Goal: Task Accomplishment & Management: Use online tool/utility

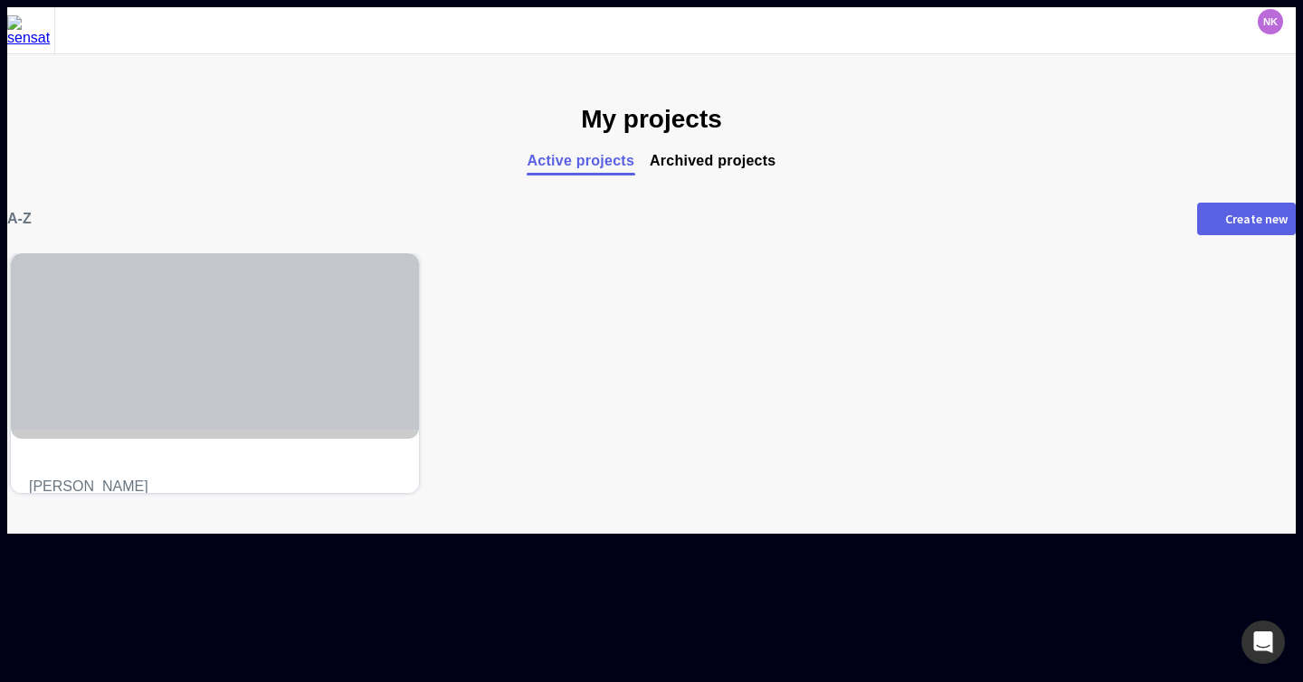
click at [268, 362] on div at bounding box center [215, 341] width 408 height 176
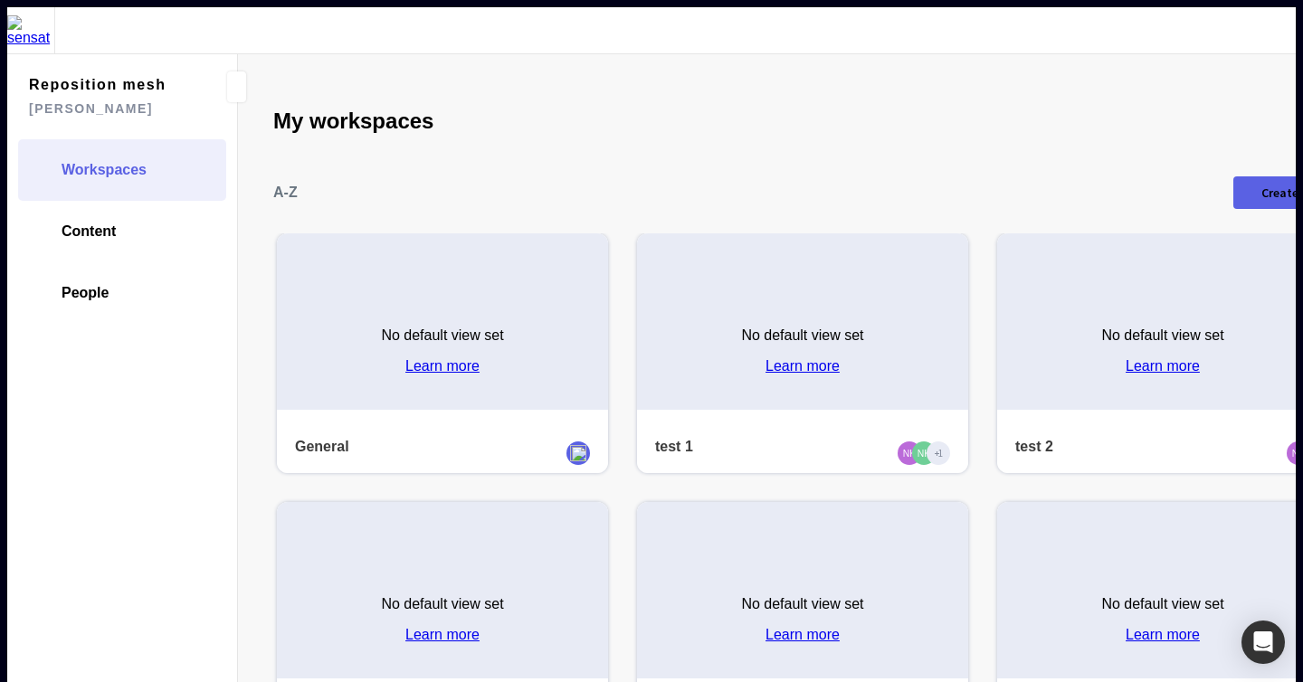
click at [339, 301] on div "No default view set Learn more" at bounding box center [442, 344] width 331 height 131
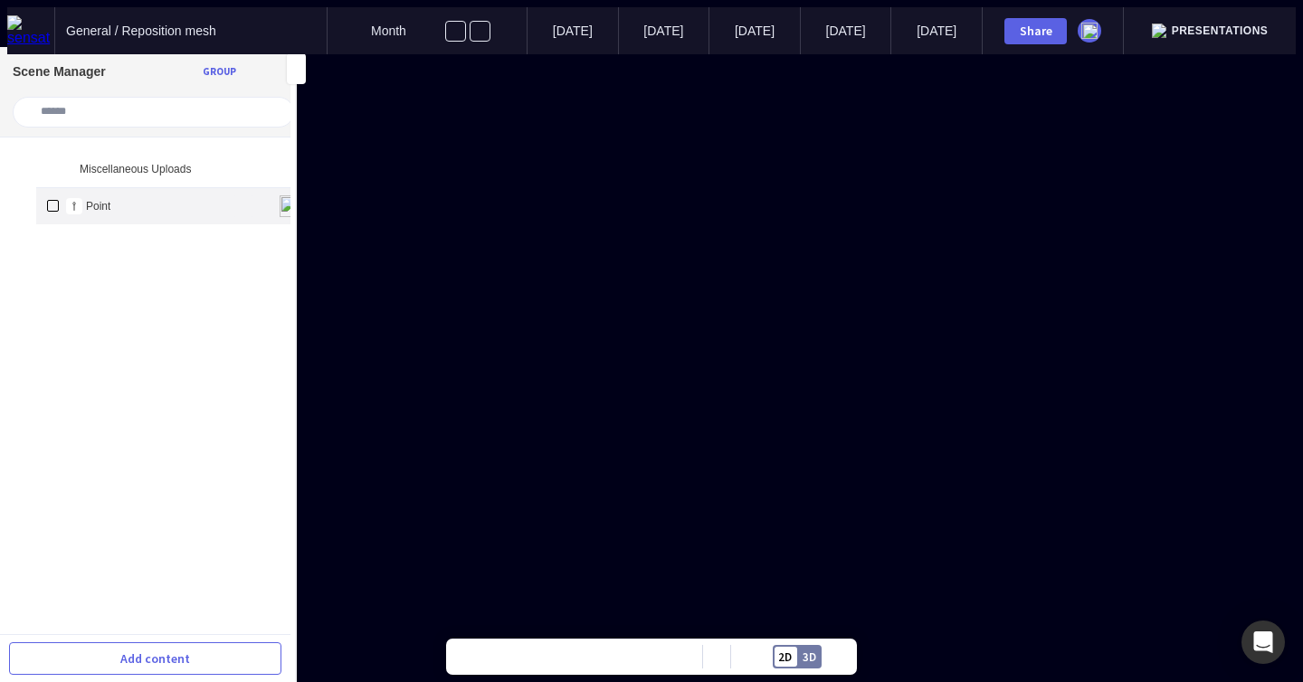
click at [233, 195] on mapp-icon at bounding box center [244, 206] width 22 height 22
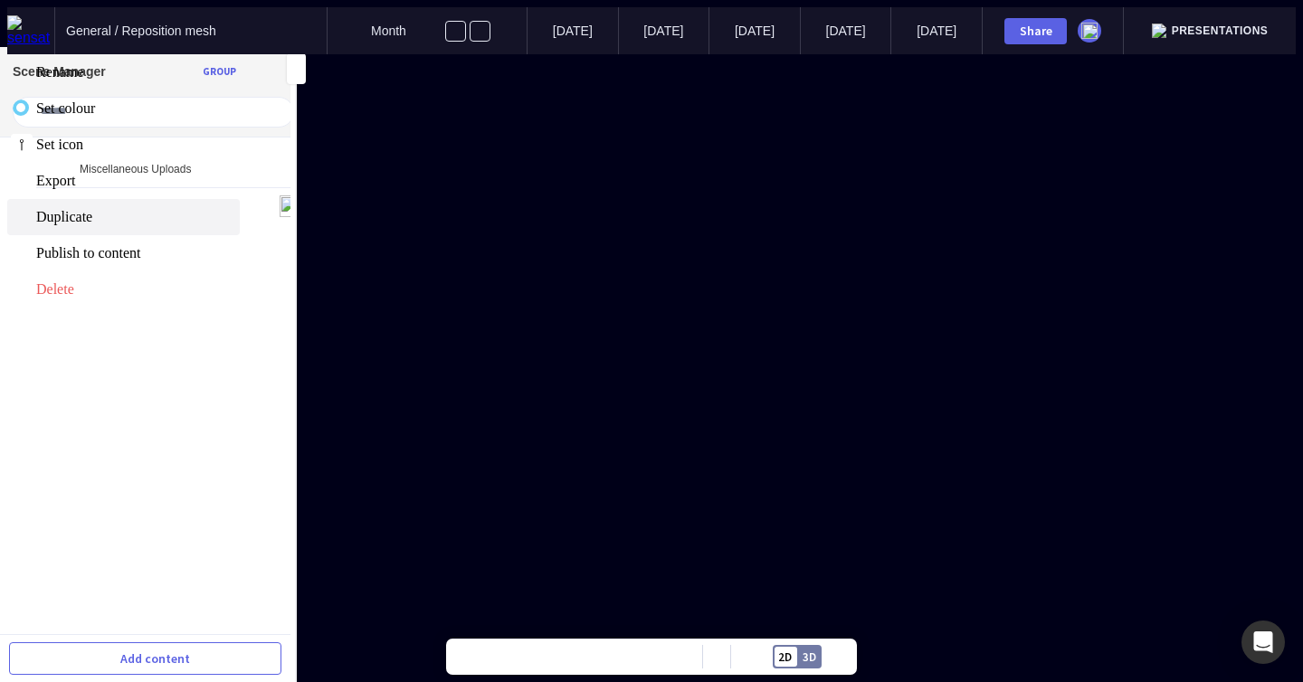
click at [176, 225] on span "Duplicate" at bounding box center [136, 217] width 200 height 16
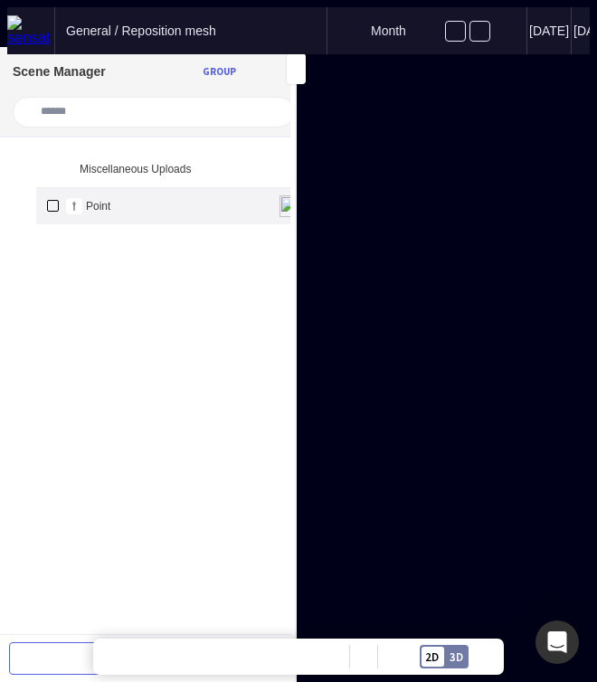
click at [233, 195] on mapp-icon at bounding box center [244, 206] width 22 height 22
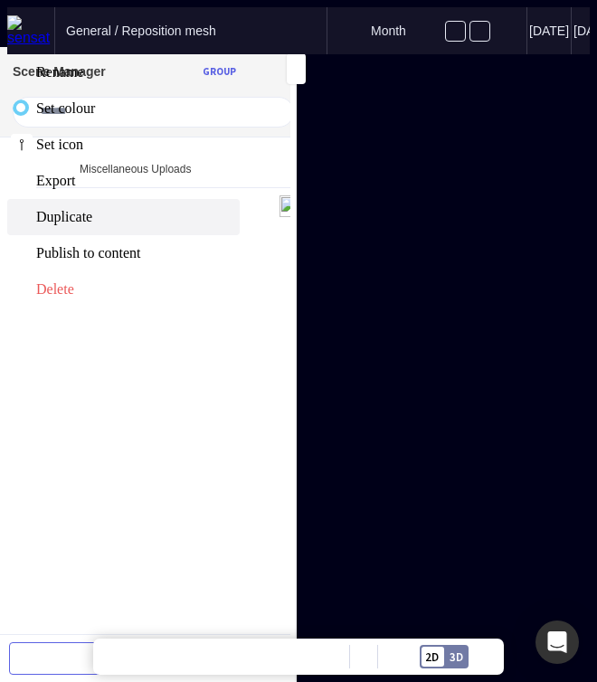
click at [187, 225] on span "Duplicate" at bounding box center [136, 217] width 200 height 16
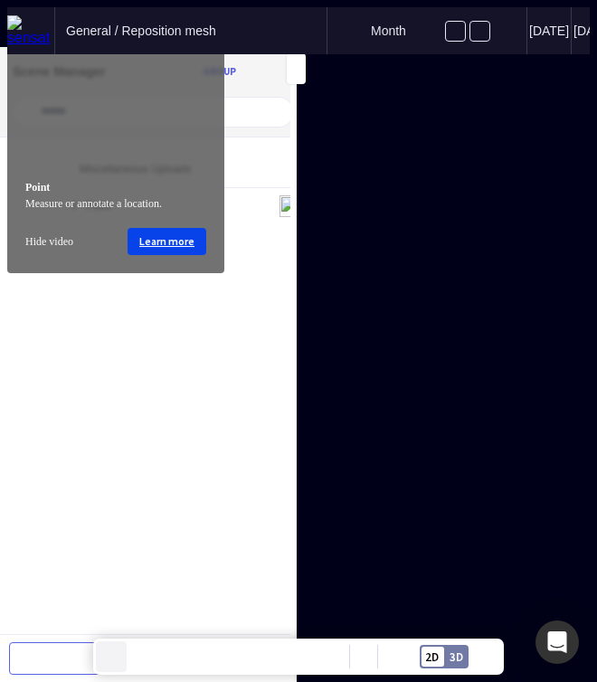
click at [108, 647] on mapp-icon at bounding box center [111, 656] width 27 height 27
click at [116, 652] on mapp-icon at bounding box center [111, 656] width 27 height 27
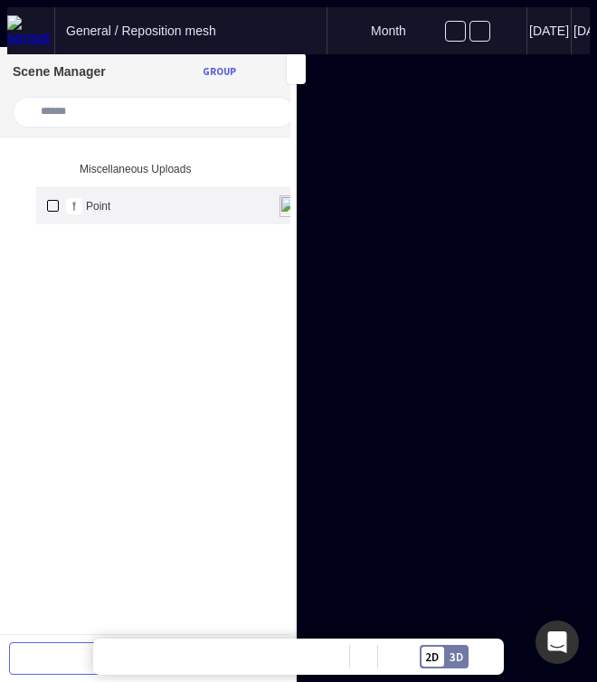
click at [233, 195] on mapp-icon at bounding box center [244, 206] width 22 height 22
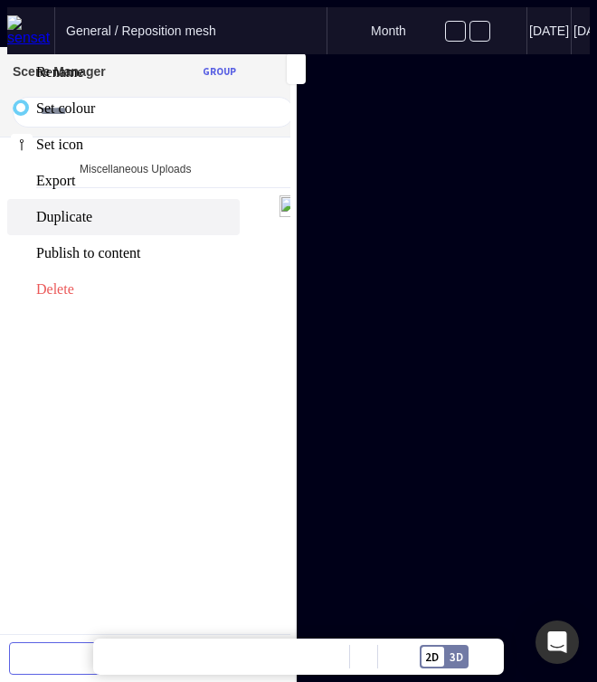
click at [178, 225] on span "Duplicate" at bounding box center [136, 217] width 200 height 16
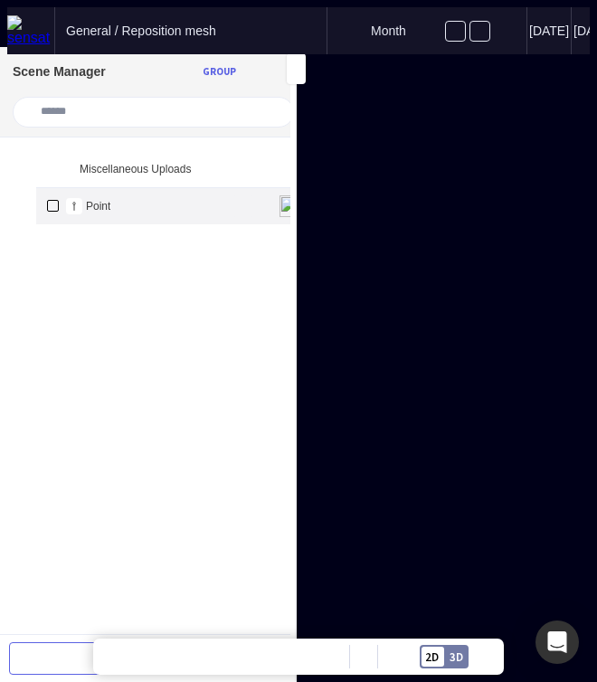
click at [233, 195] on mapp-icon at bounding box center [244, 206] width 22 height 22
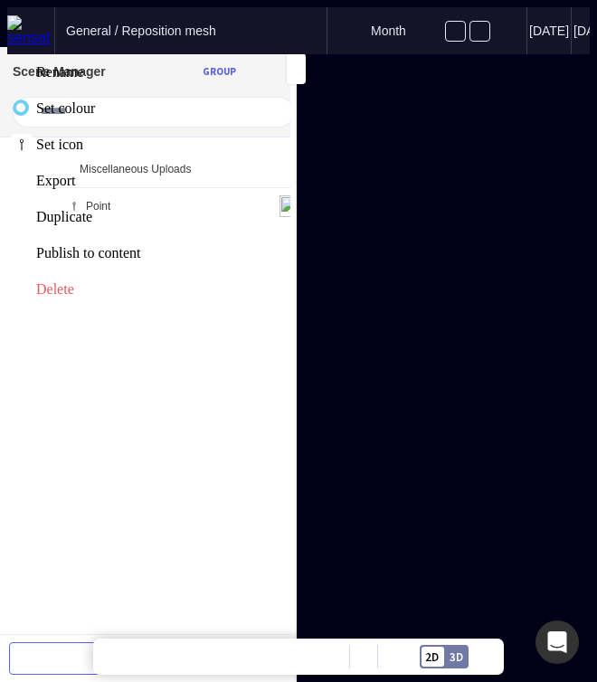
click at [195, 54] on div at bounding box center [298, 54] width 583 height 0
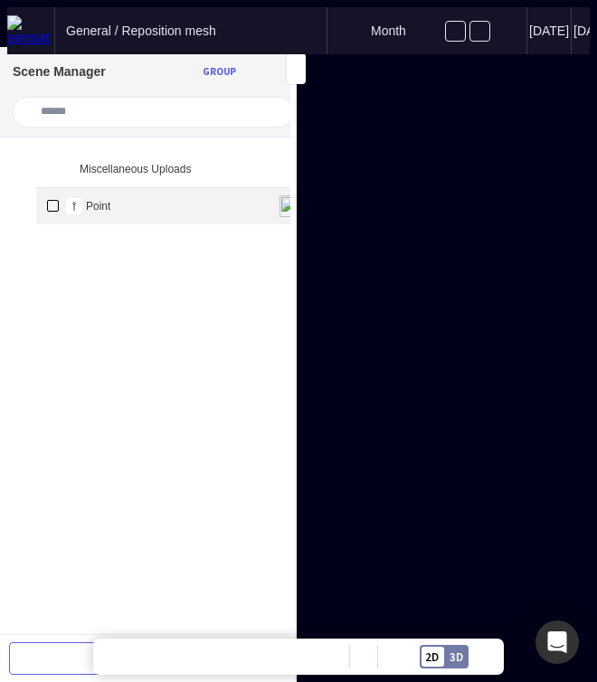
click at [233, 195] on mapp-icon at bounding box center [244, 206] width 22 height 22
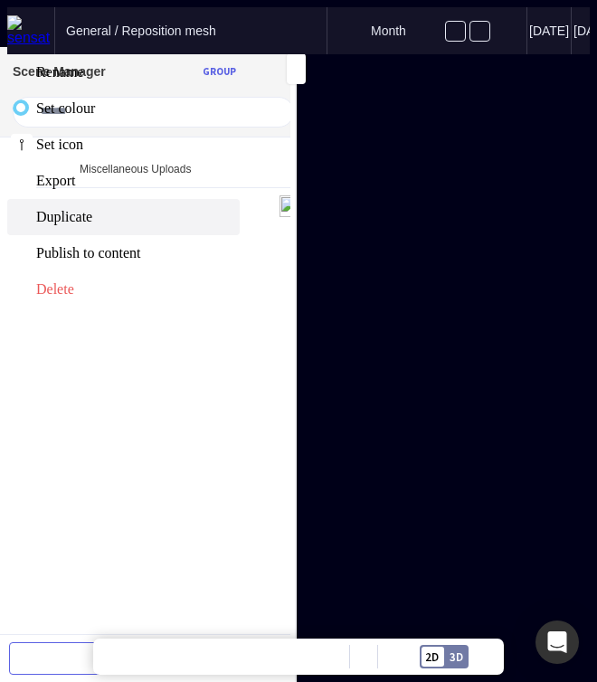
click at [189, 225] on span "Duplicate" at bounding box center [136, 217] width 200 height 16
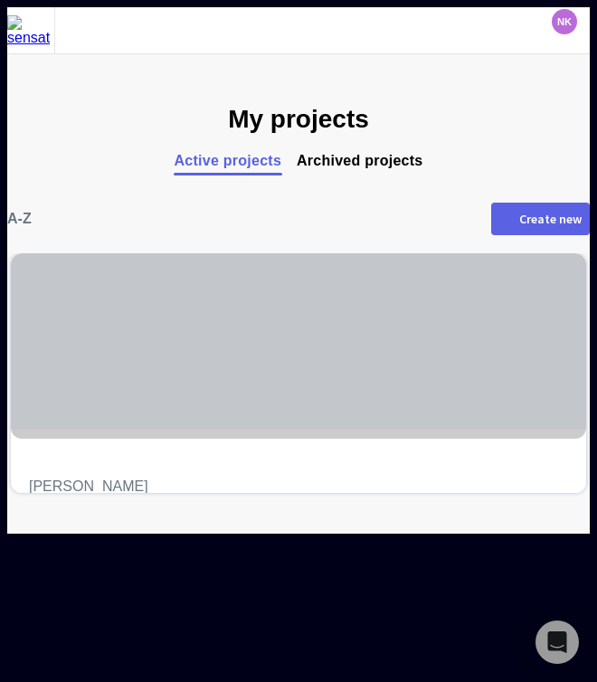
click at [298, 409] on div at bounding box center [298, 341] width 575 height 176
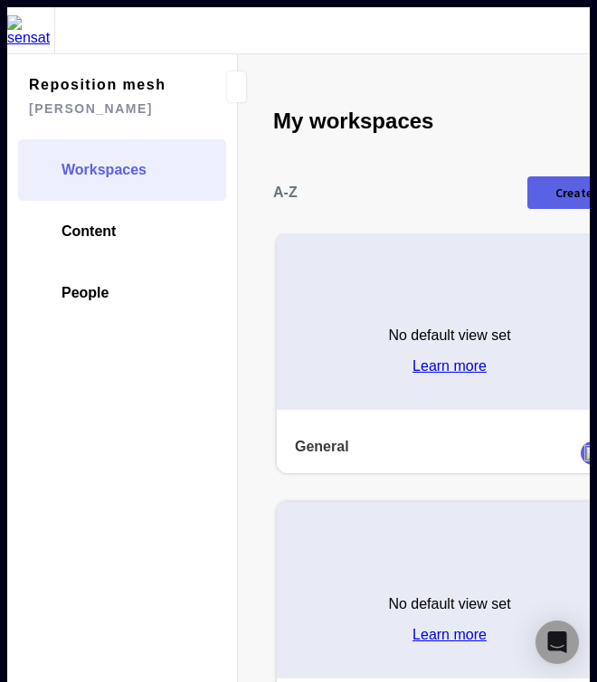
click at [339, 321] on div "No default view set Learn more" at bounding box center [450, 344] width 346 height 131
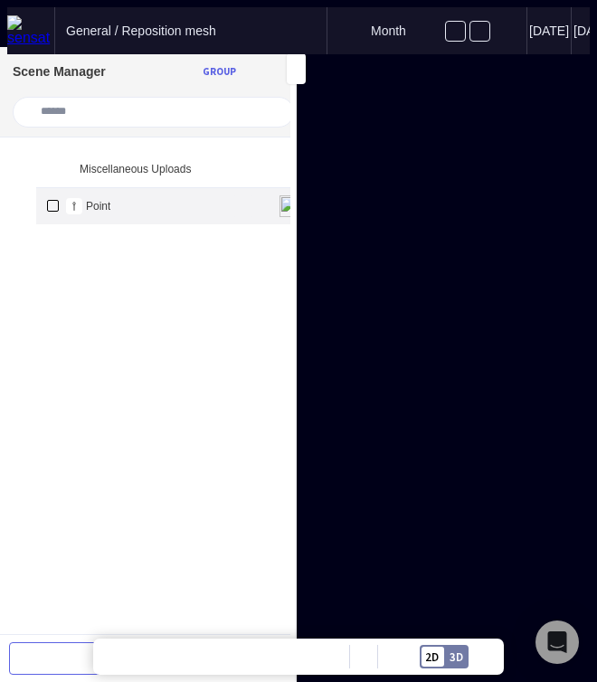
click at [233, 195] on mapp-icon at bounding box center [244, 206] width 22 height 22
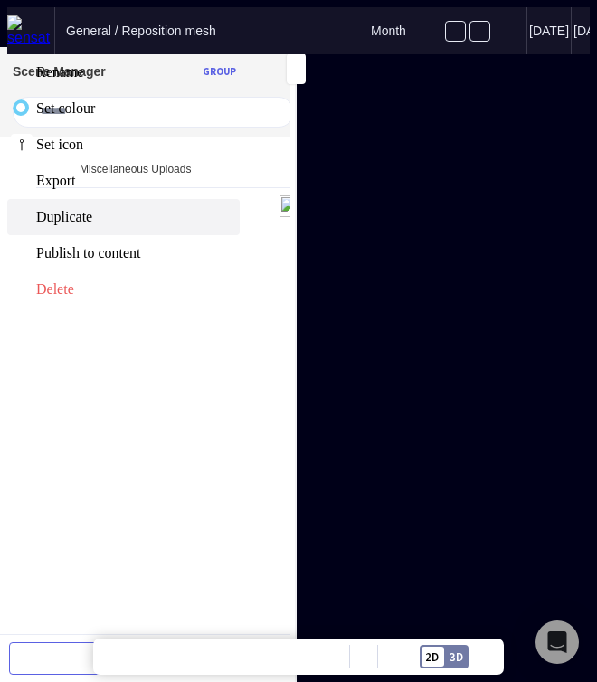
click at [201, 225] on span "Duplicate" at bounding box center [136, 217] width 200 height 16
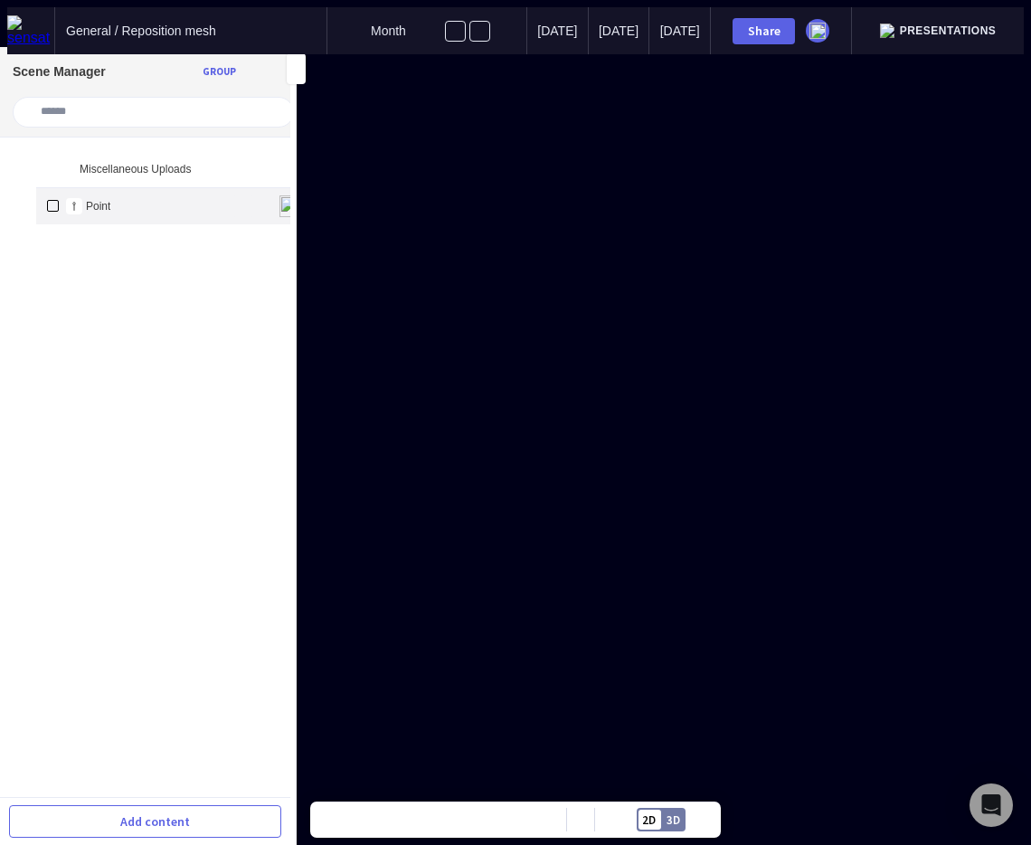
click at [233, 195] on mapp-icon at bounding box center [244, 206] width 22 height 22
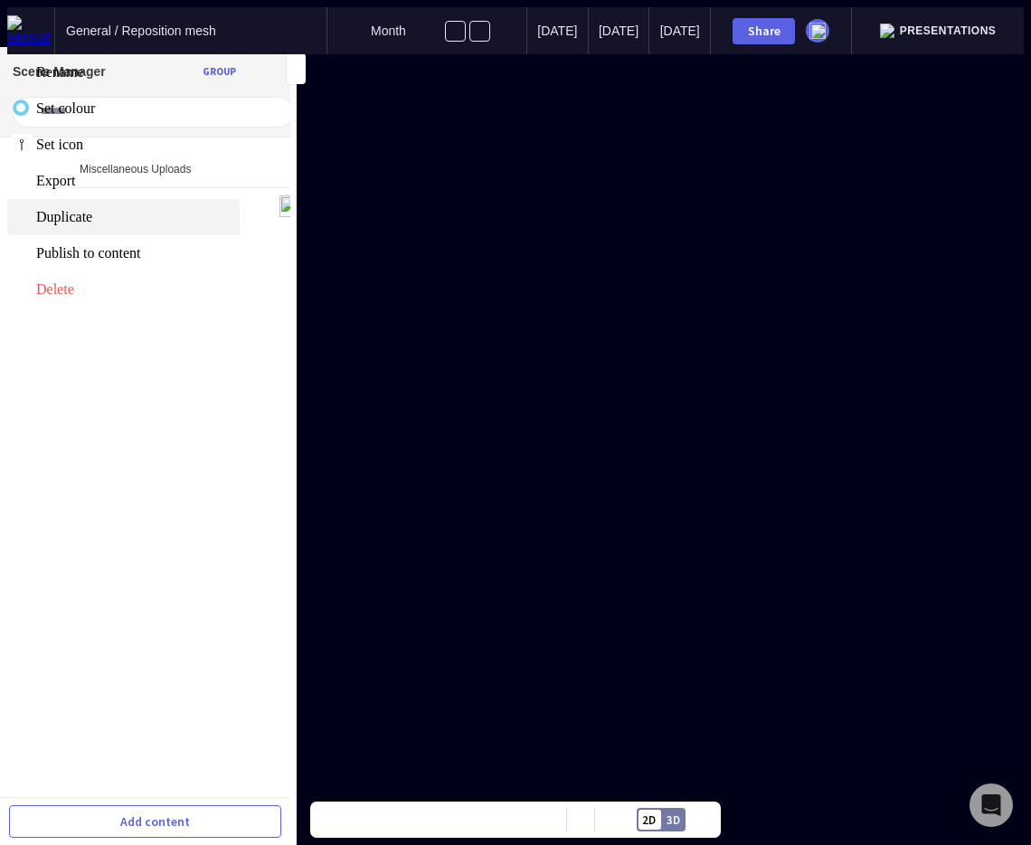
click at [195, 225] on span "Duplicate" at bounding box center [136, 217] width 200 height 16
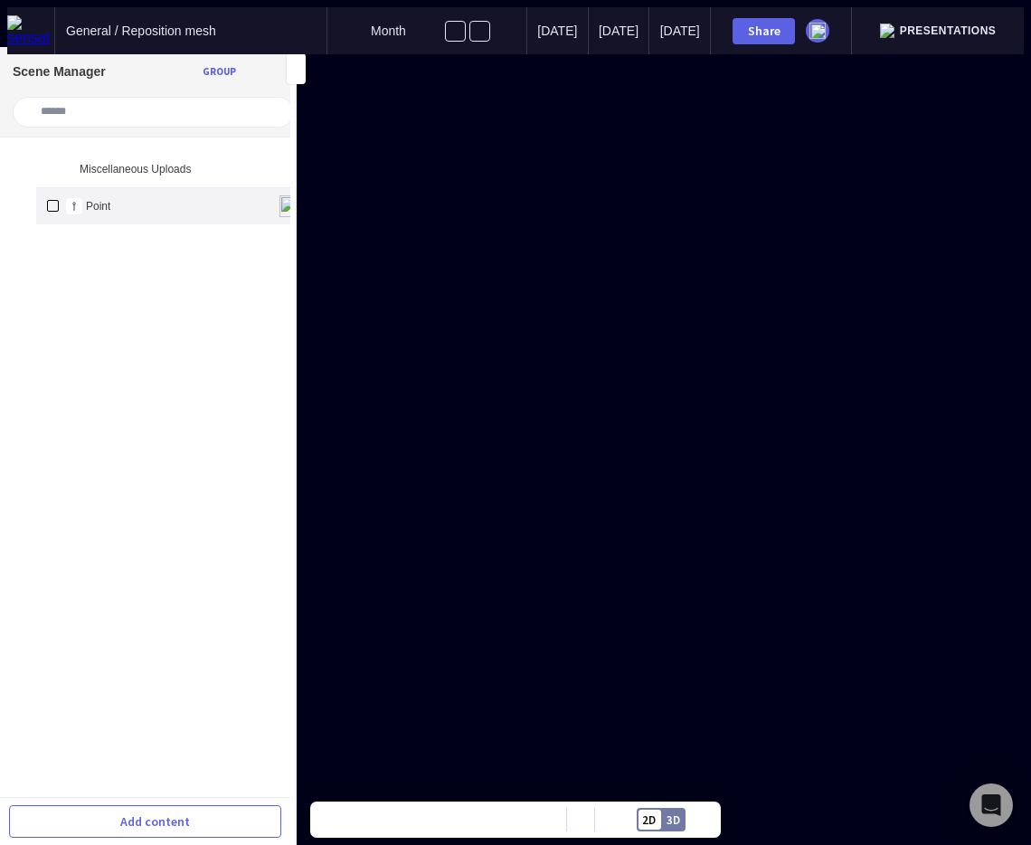
click at [233, 195] on mapp-icon at bounding box center [244, 206] width 22 height 22
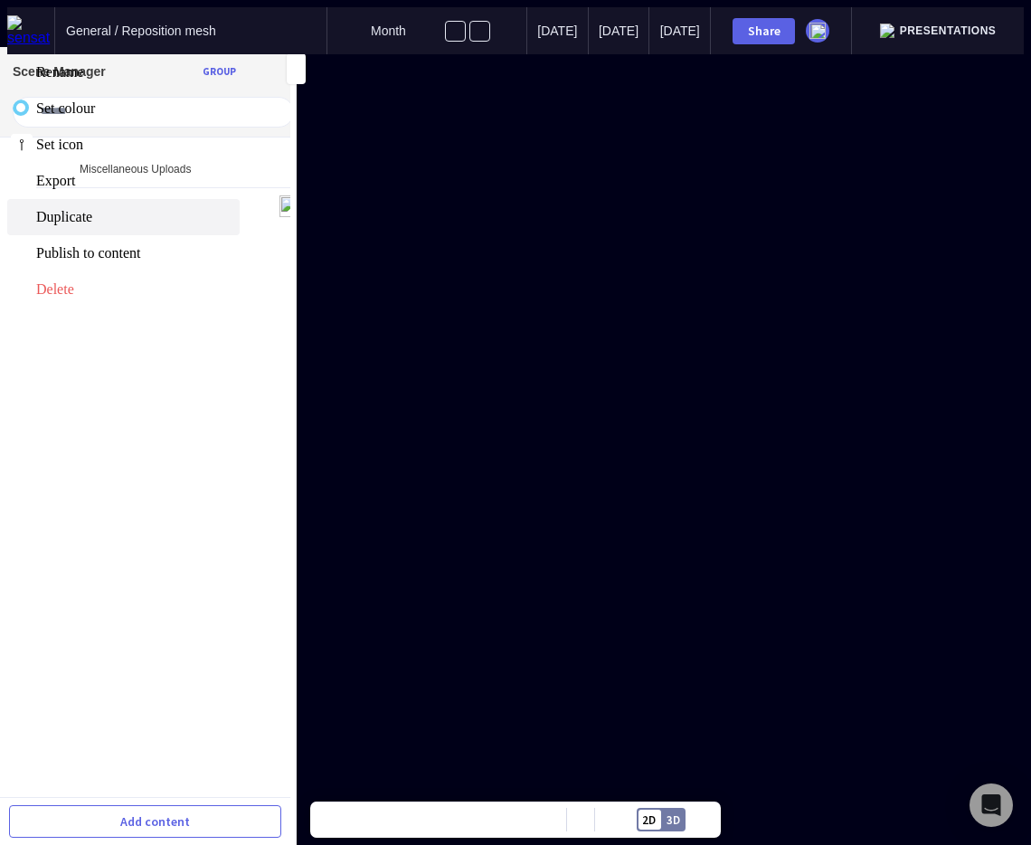
click at [152, 225] on span "Duplicate" at bounding box center [136, 217] width 200 height 16
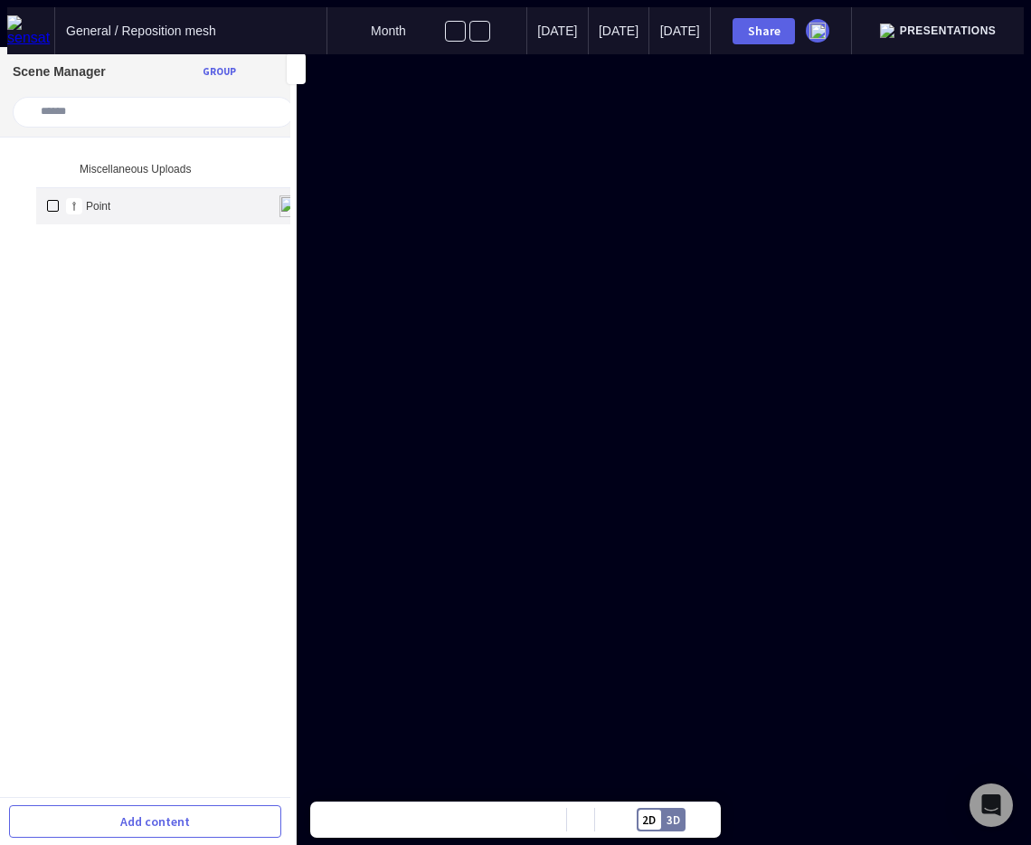
click at [202, 206] on div "Point" at bounding box center [174, 206] width 276 height 36
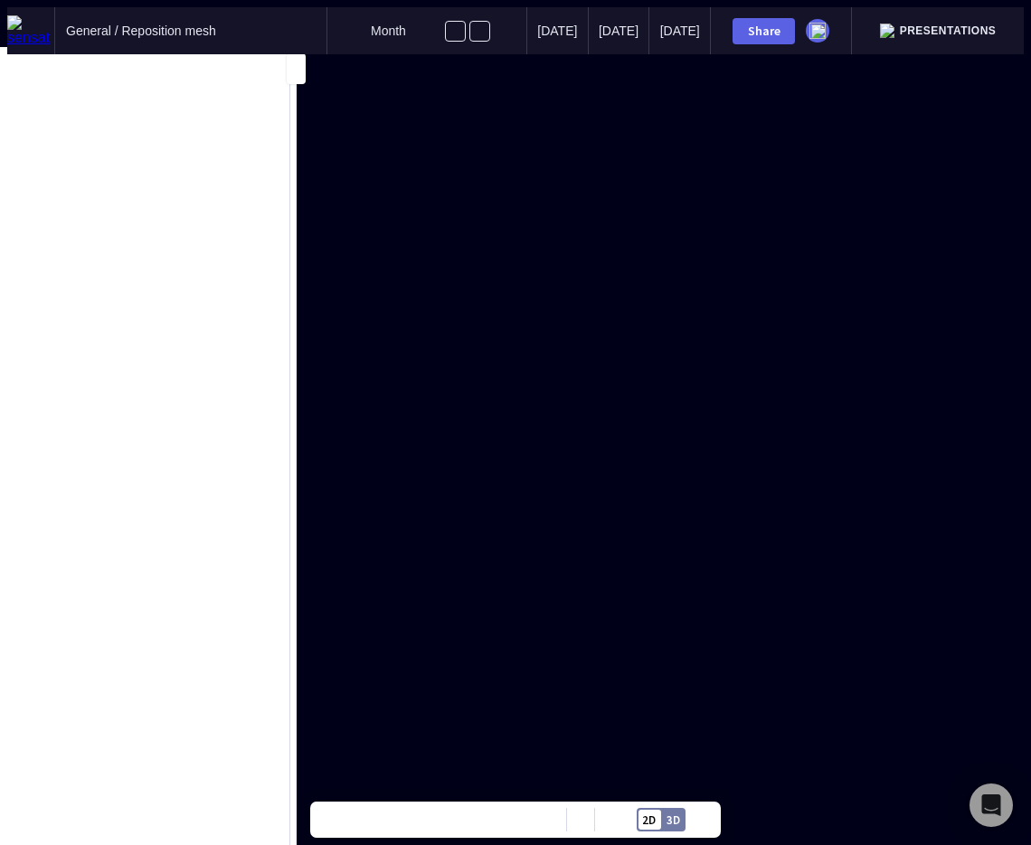
click at [233, 195] on mapp-icon at bounding box center [244, 206] width 22 height 22
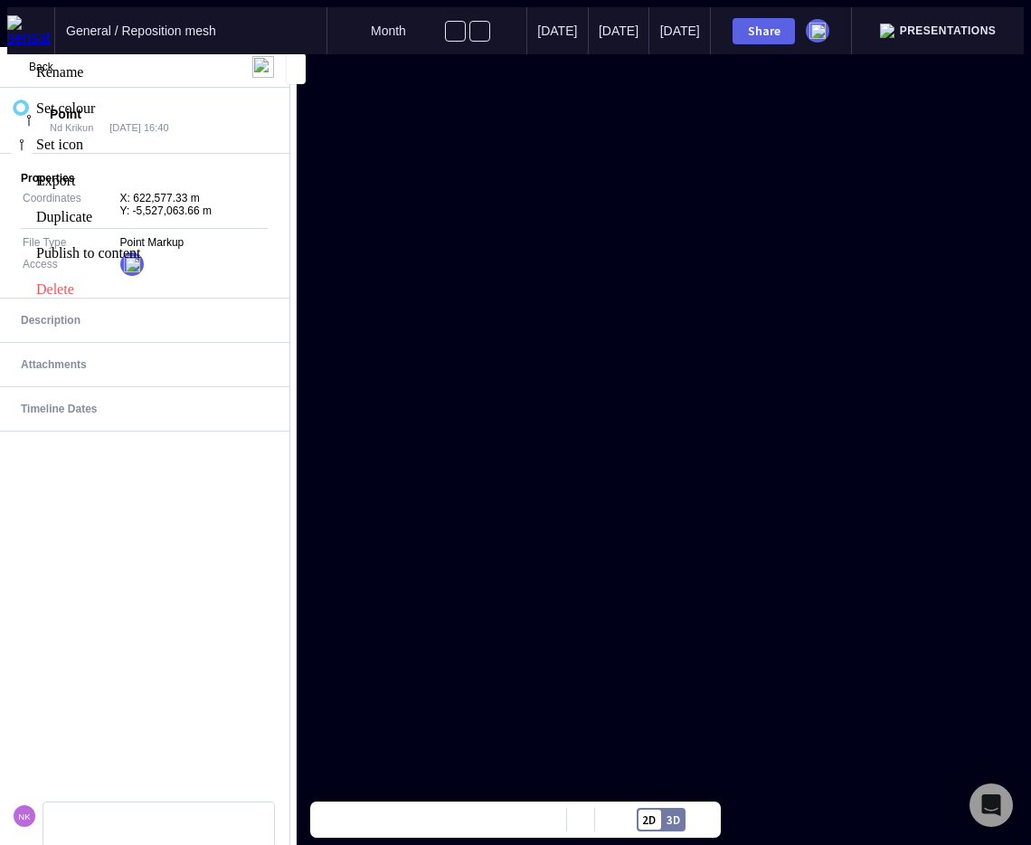
click at [234, 54] on div at bounding box center [515, 54] width 1017 height 0
click at [214, 62] on mapp-icon at bounding box center [216, 67] width 22 height 22
click at [176, 213] on span "Duplicate" at bounding box center [133, 217] width 195 height 16
click at [34, 67] on span "Back" at bounding box center [41, 67] width 24 height 13
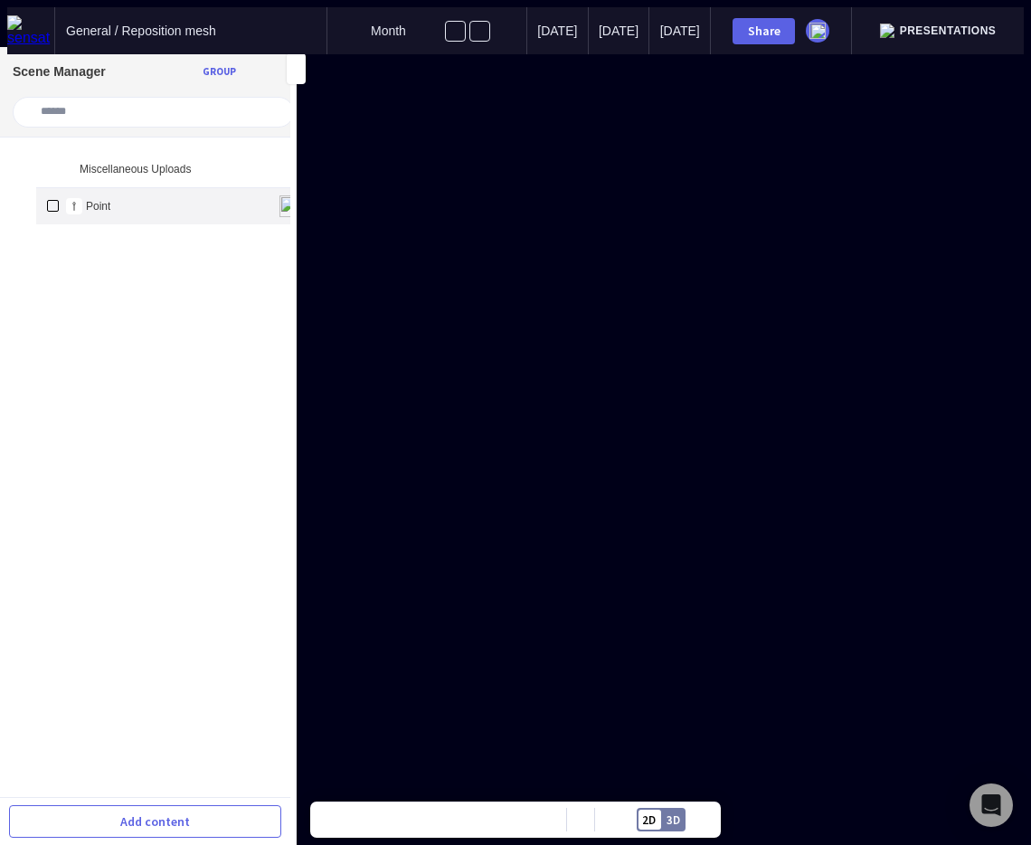
click at [86, 200] on p "Point" at bounding box center [98, 206] width 24 height 13
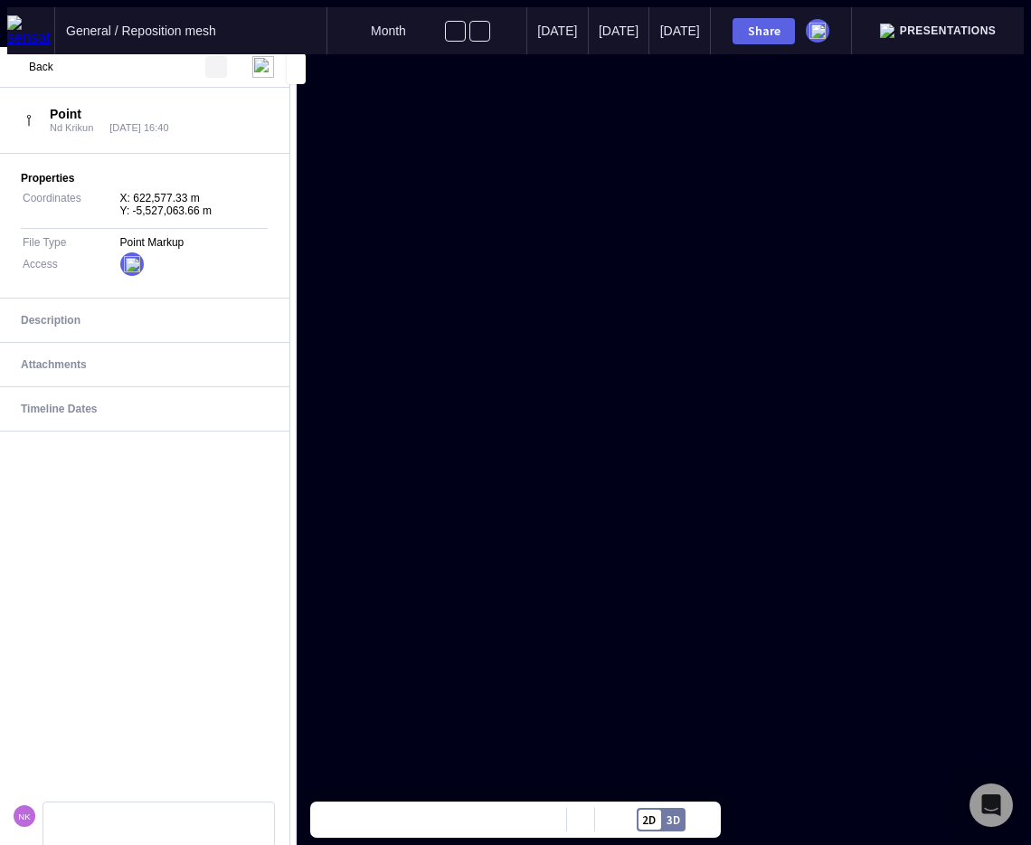
click at [217, 68] on mapp-icon at bounding box center [216, 67] width 22 height 22
click at [182, 215] on label "Duplicate" at bounding box center [120, 217] width 227 height 36
click at [215, 68] on mapp-icon at bounding box center [216, 67] width 22 height 22
drag, startPoint x: 182, startPoint y: 218, endPoint x: 194, endPoint y: 227, distance: 14.8
click at [182, 217] on label "Duplicate" at bounding box center [120, 217] width 227 height 36
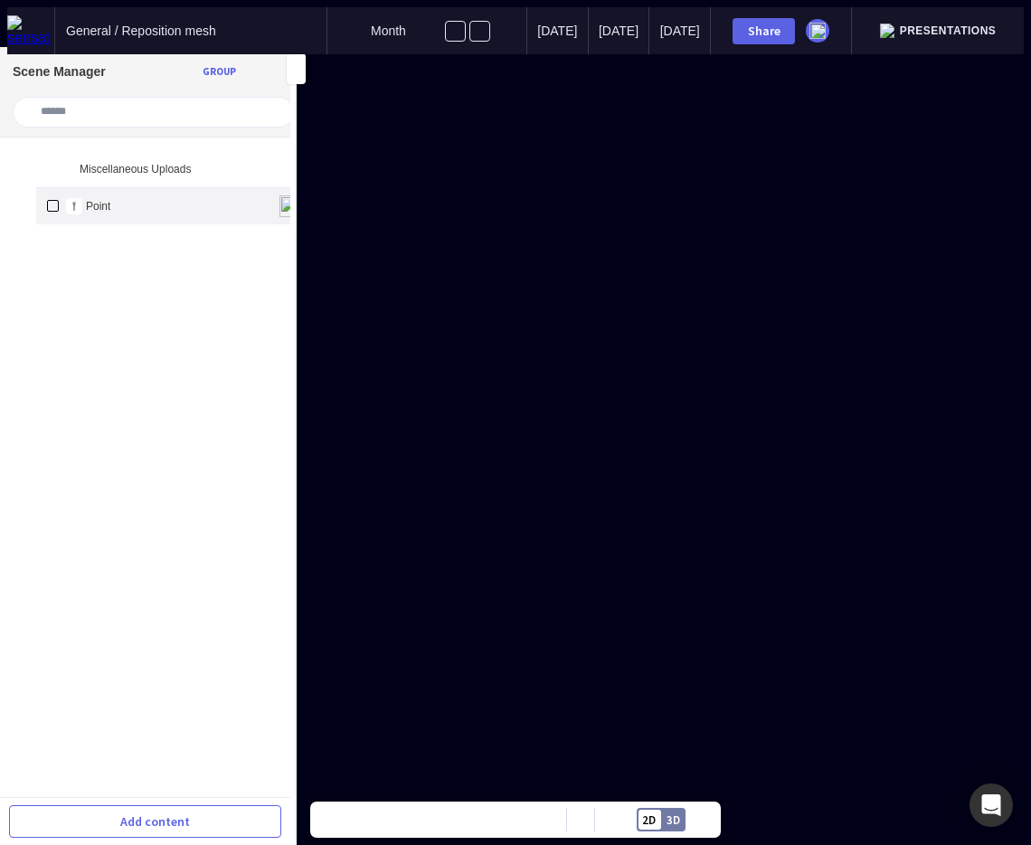
click at [233, 195] on mapp-icon at bounding box center [244, 206] width 22 height 22
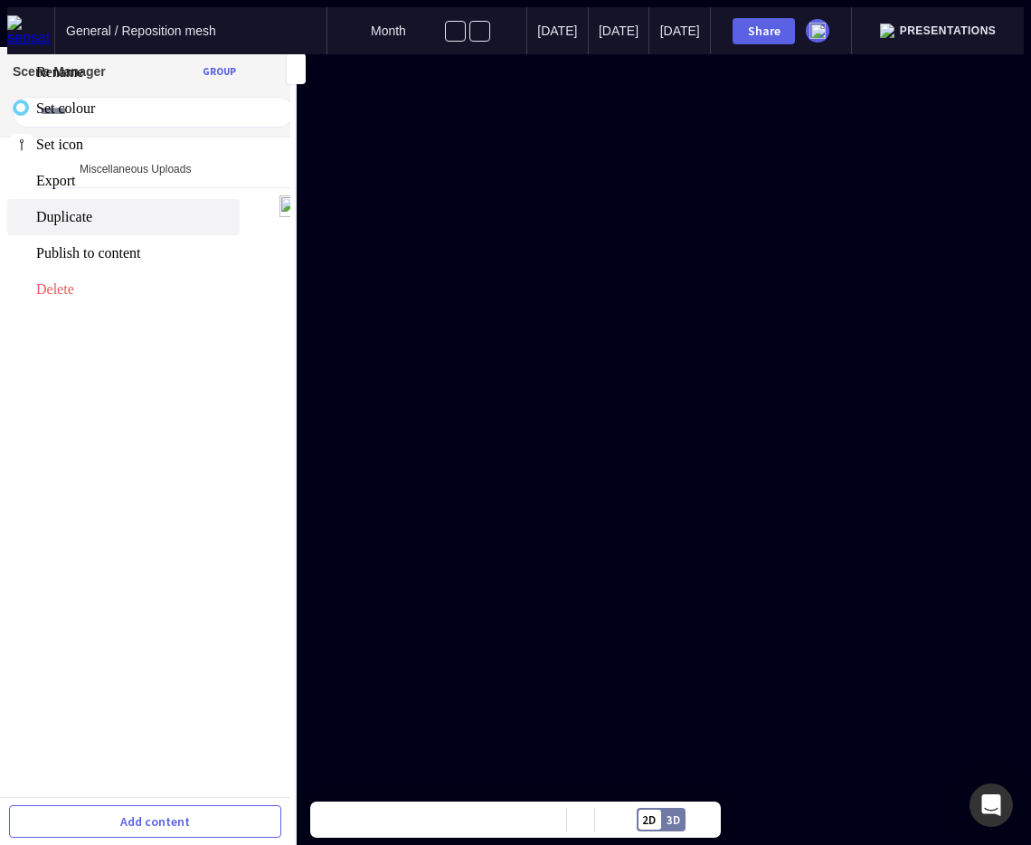
click at [189, 225] on span "Duplicate" at bounding box center [136, 217] width 200 height 16
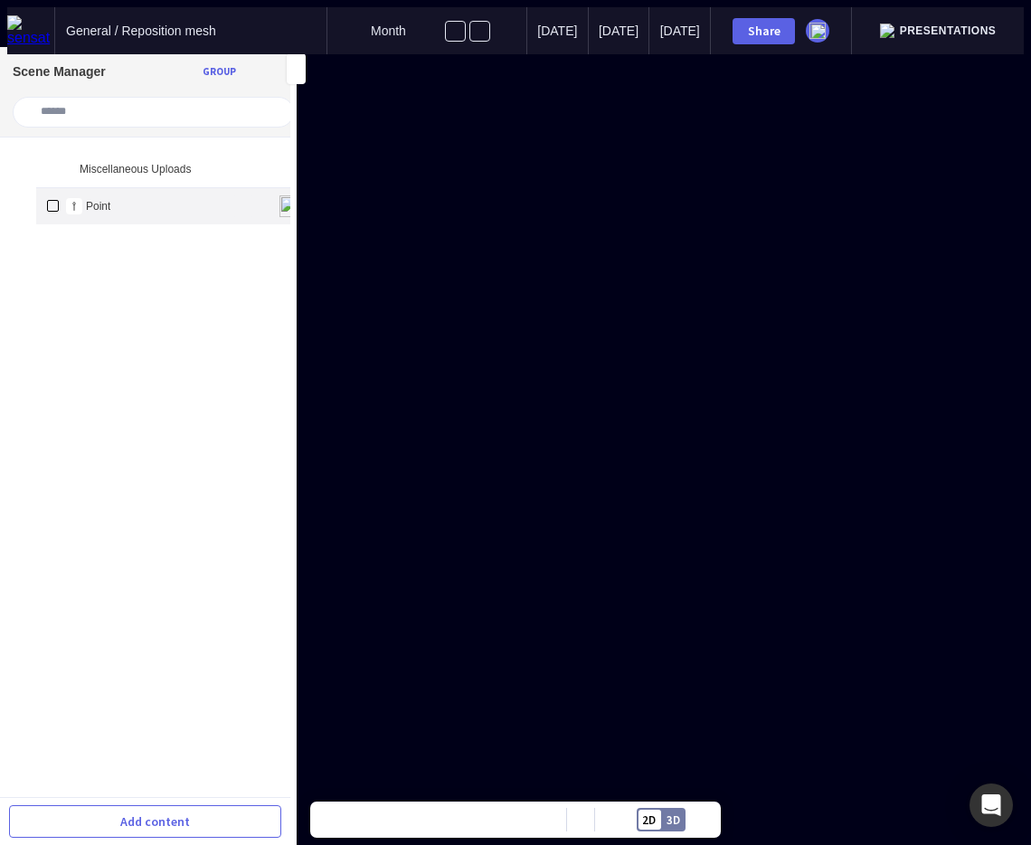
click at [233, 195] on mapp-icon at bounding box center [244, 206] width 22 height 22
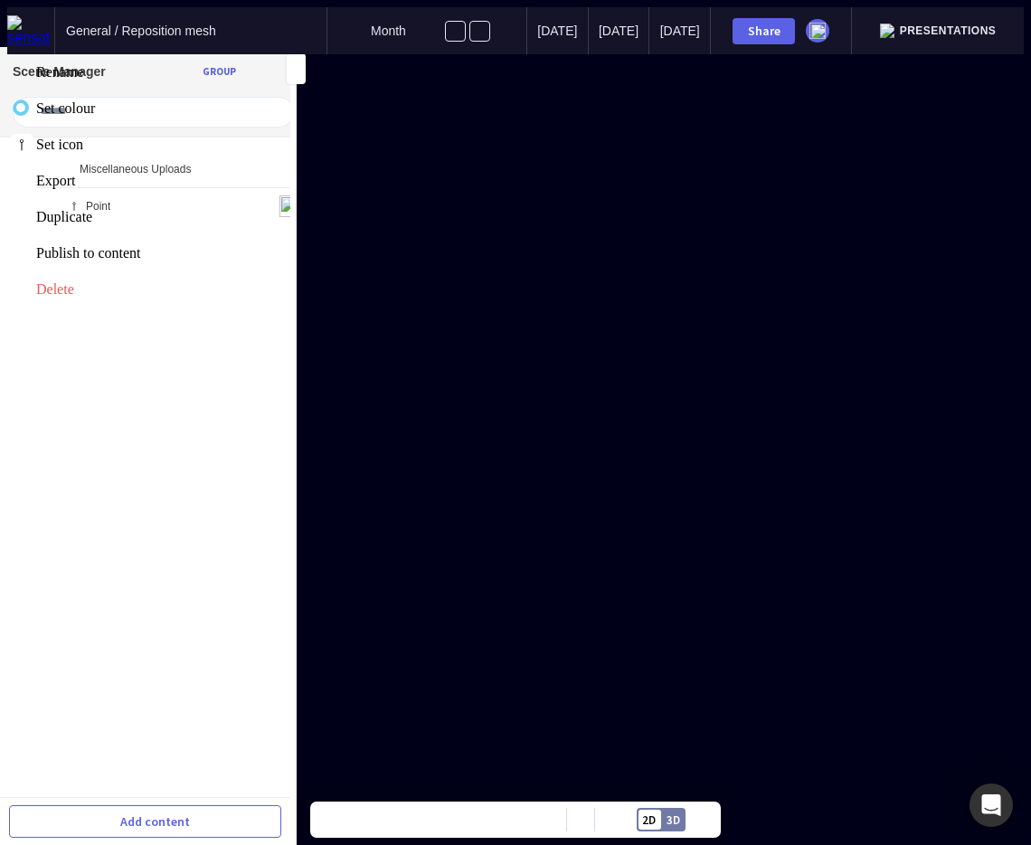
click at [29, 54] on div at bounding box center [515, 54] width 1017 height 0
click at [20, 31] on img at bounding box center [30, 30] width 47 height 31
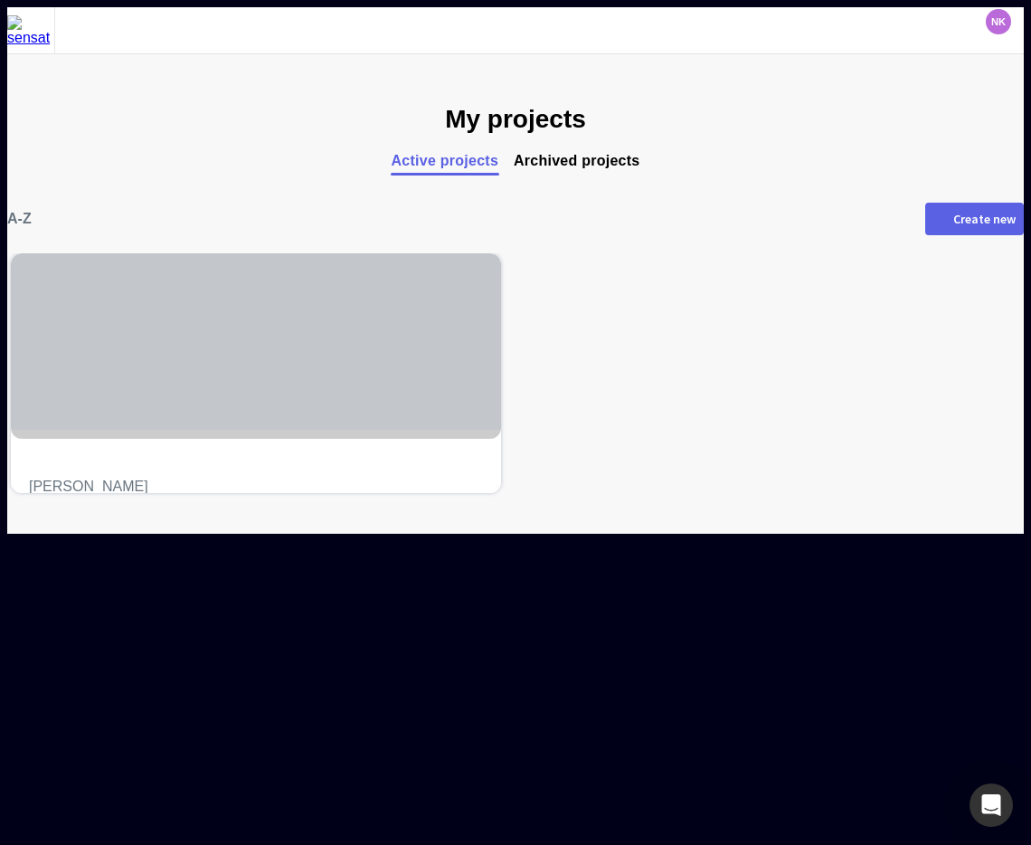
click at [301, 412] on div at bounding box center [256, 341] width 490 height 176
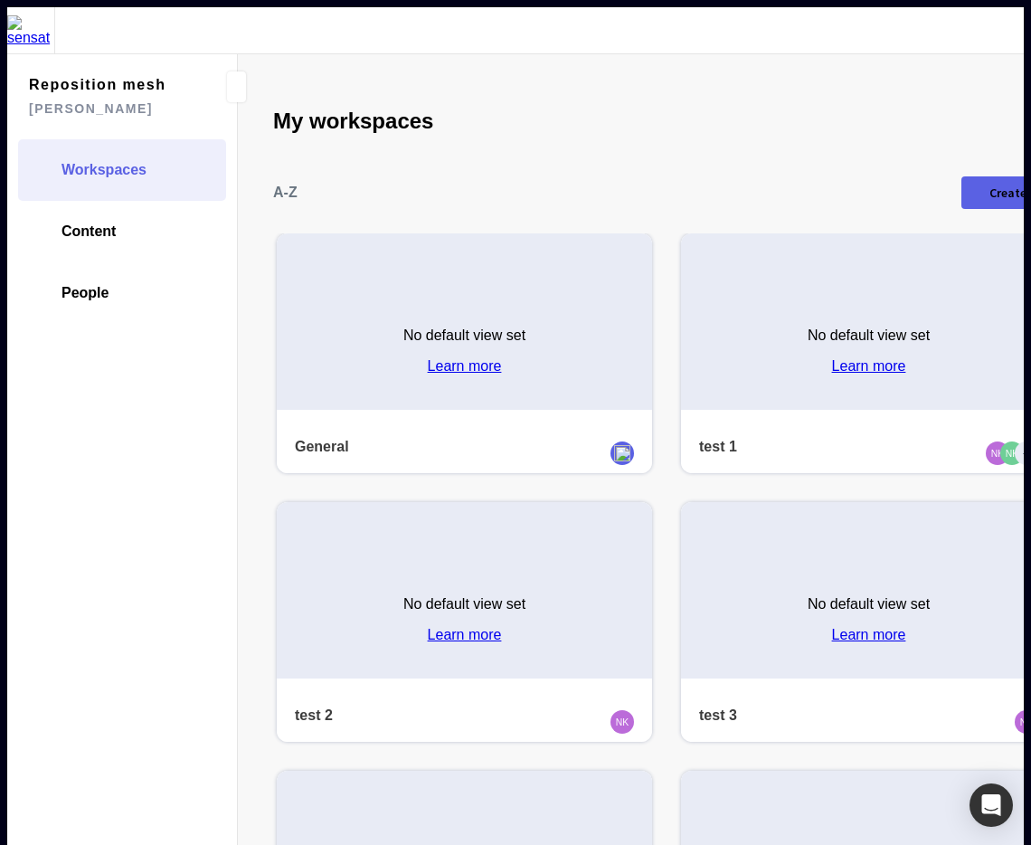
click at [331, 325] on div "No default view set Learn more" at bounding box center [464, 344] width 375 height 131
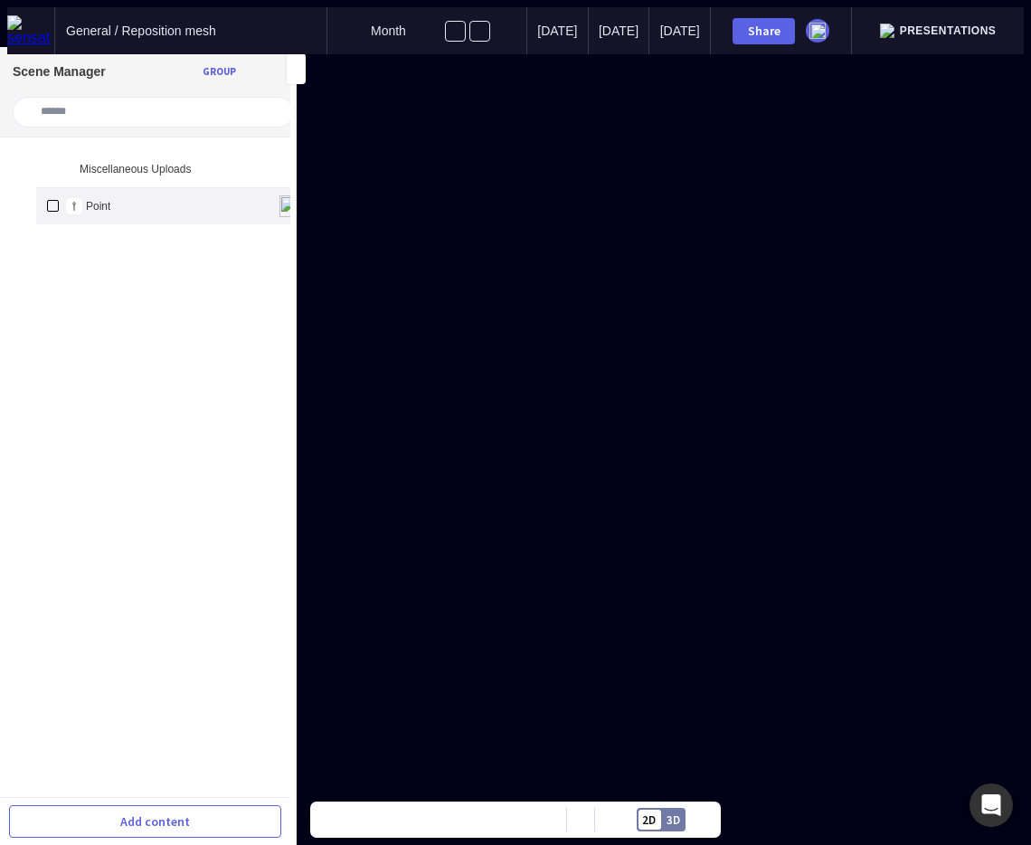
click at [233, 195] on mapp-icon at bounding box center [244, 206] width 22 height 22
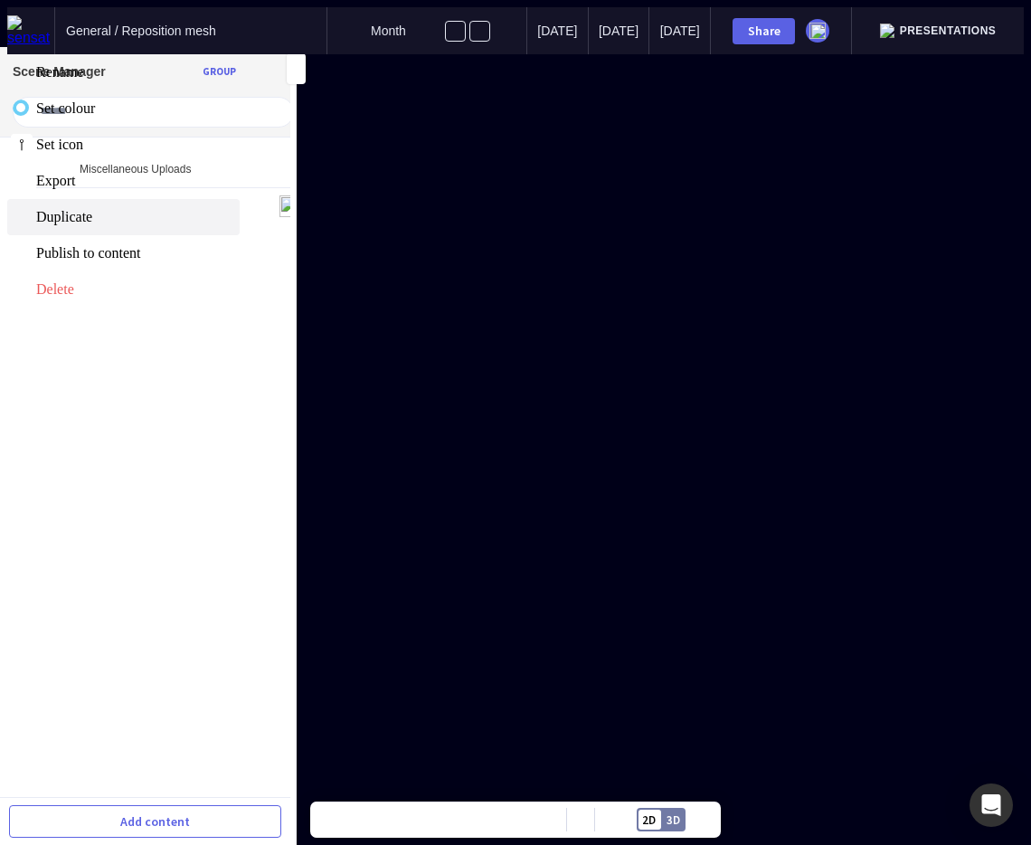
click at [189, 225] on span "Duplicate" at bounding box center [136, 217] width 200 height 16
